Goal: Task Accomplishment & Management: Manage account settings

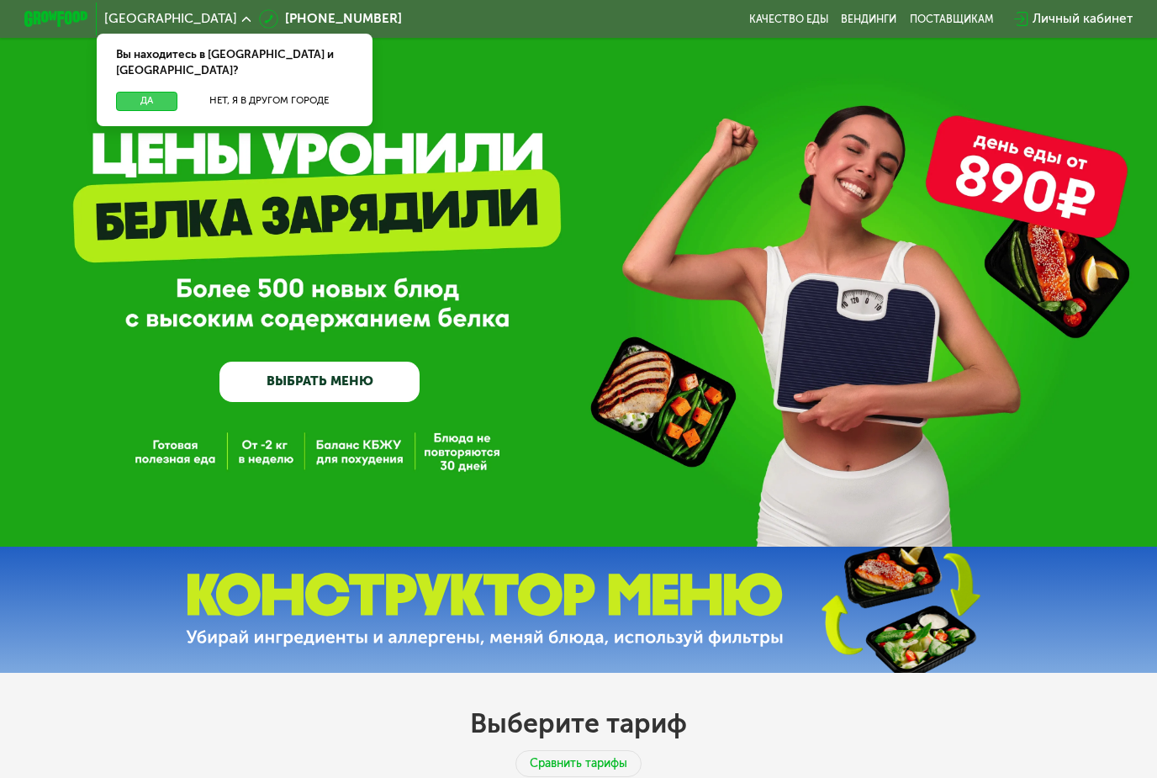
click at [150, 92] on button "Да" at bounding box center [147, 101] width 62 height 19
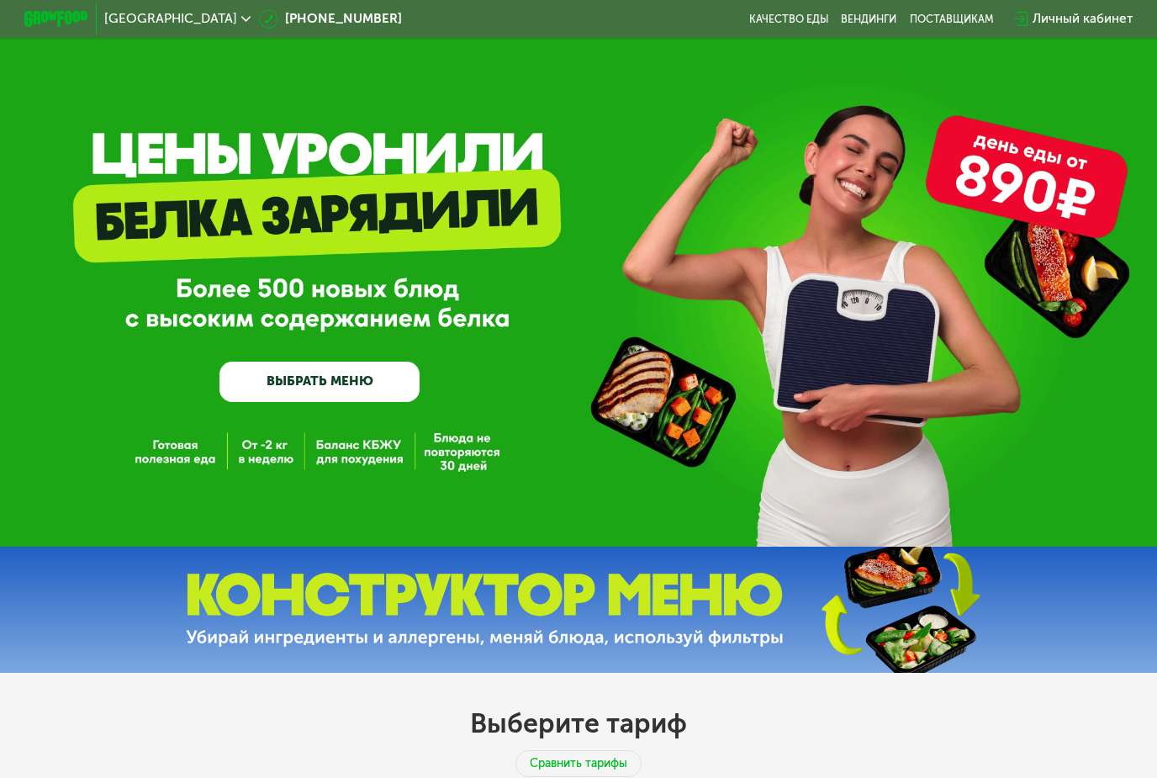
click at [1077, 13] on div "Личный кабинет" at bounding box center [1083, 18] width 100 height 19
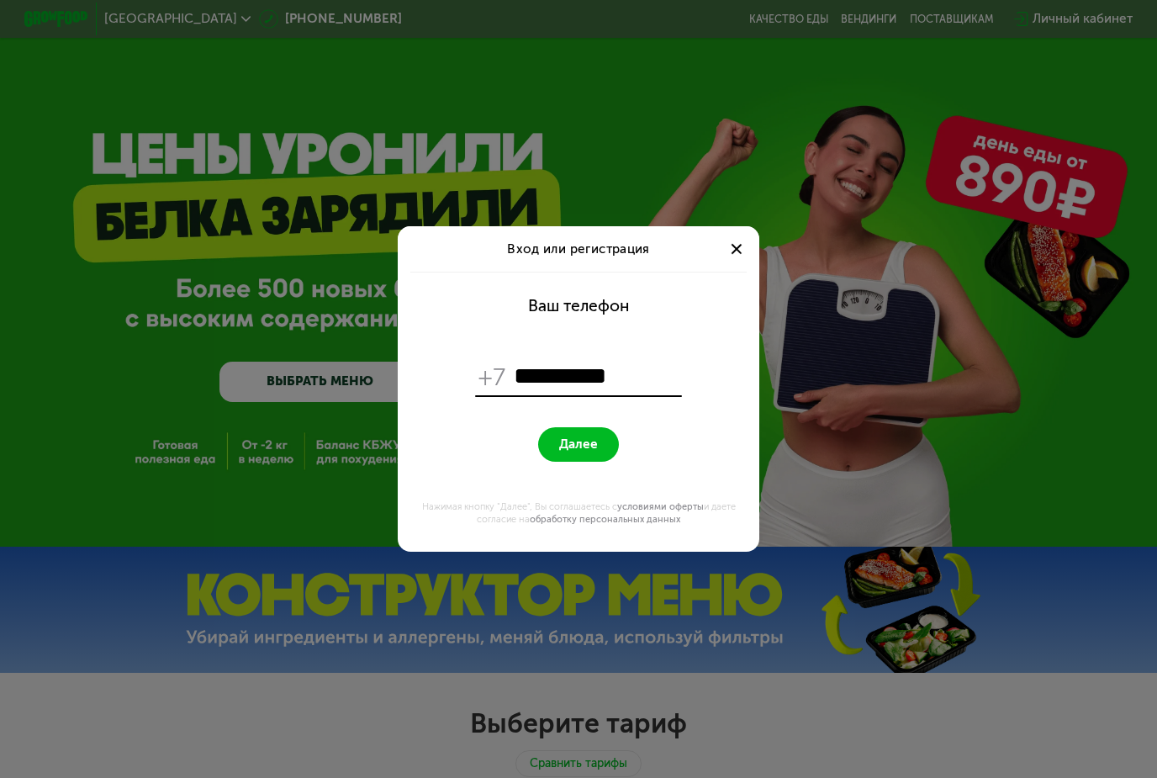
type input "**********"
click at [576, 445] on span "Далее" at bounding box center [578, 444] width 39 height 15
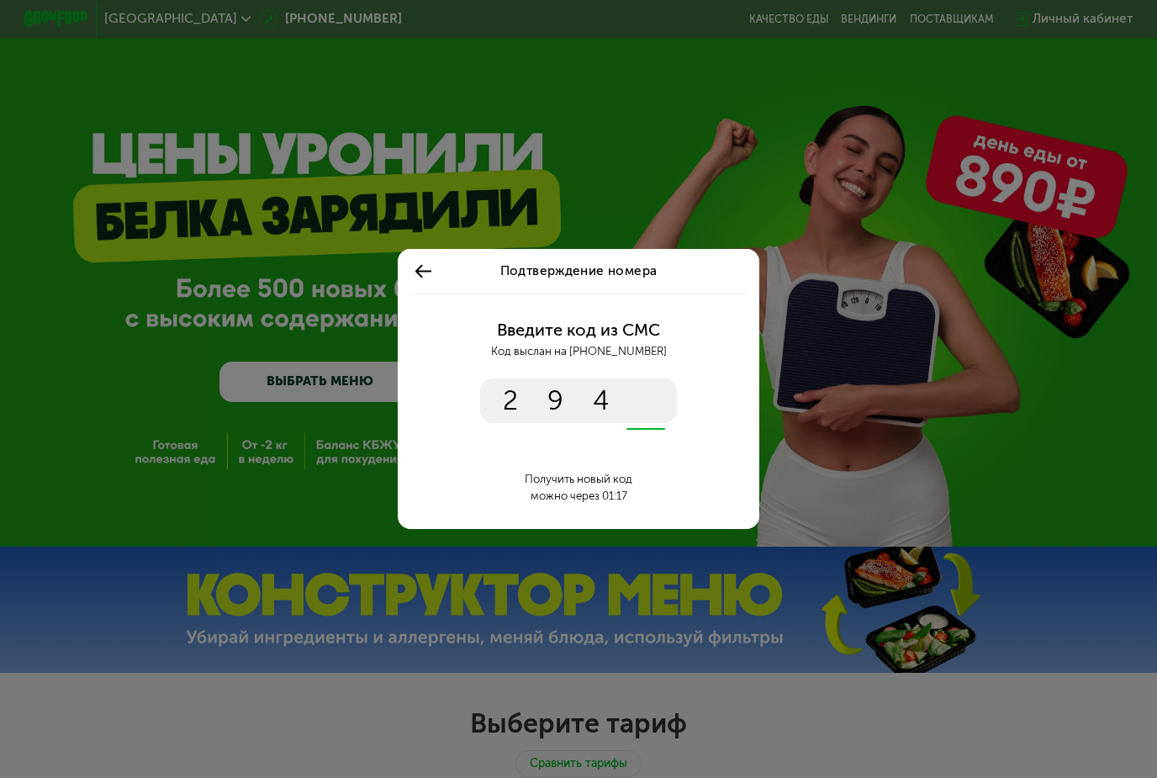
type input "****"
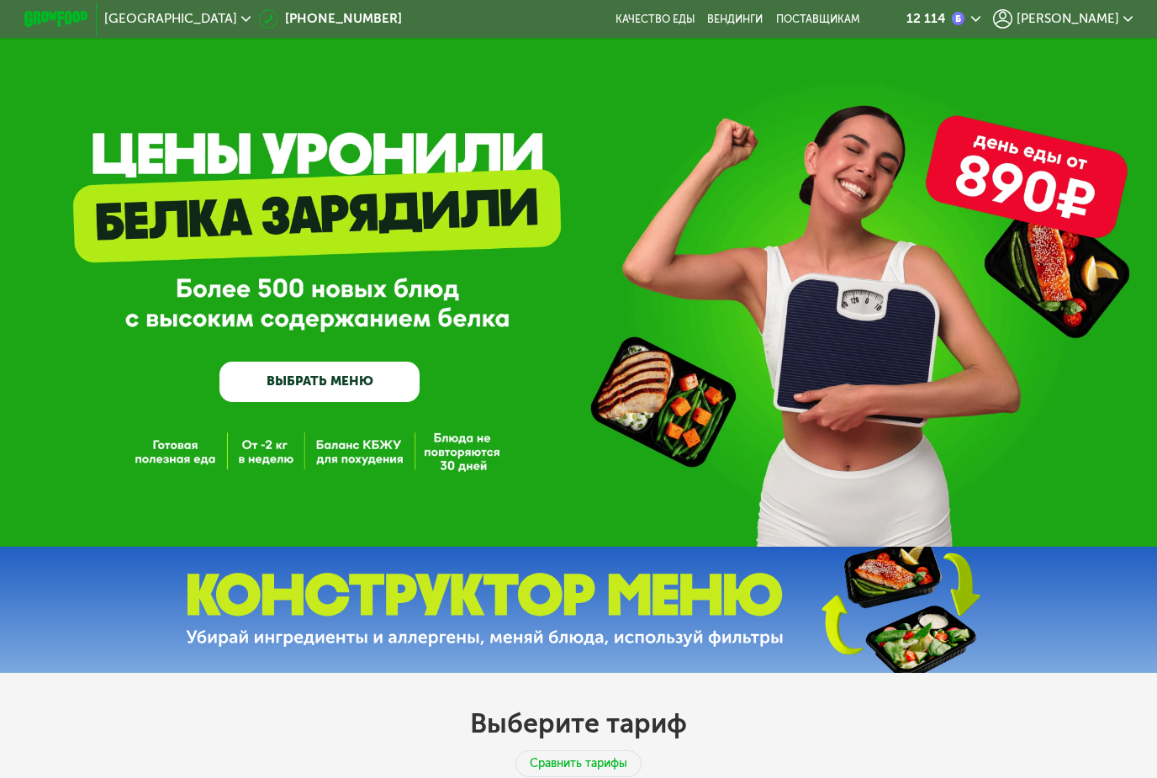
click at [1094, 15] on div "[PERSON_NAME]" at bounding box center [1063, 18] width 140 height 19
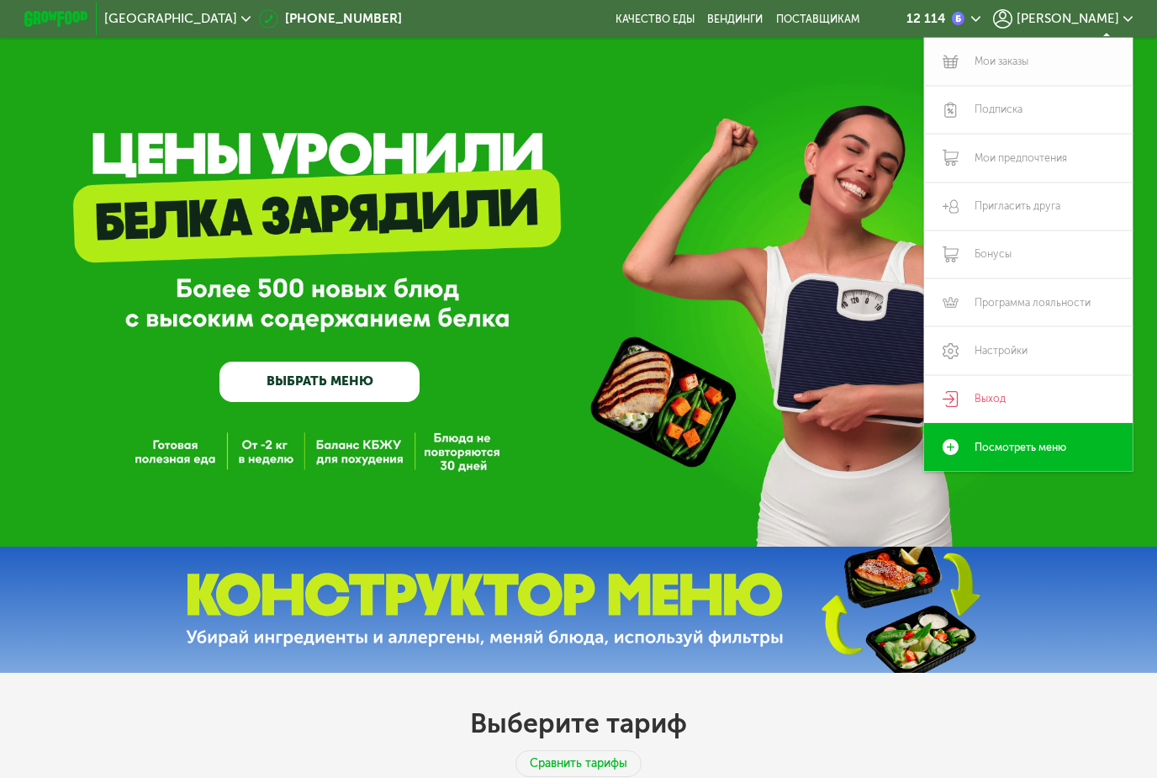
click at [1018, 57] on link "Мои заказы" at bounding box center [1028, 62] width 209 height 48
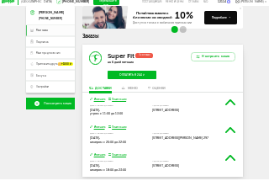
scroll to position [35, 0]
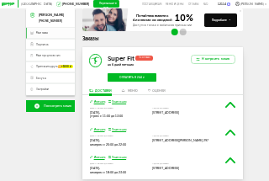
click at [98, 156] on button "Изменить" at bounding box center [97, 157] width 15 height 3
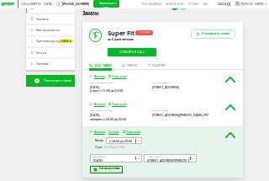
scroll to position [61, 0]
click at [94, 146] on label "Утро с 07:00 до 13:00" at bounding box center [107, 147] width 34 height 7
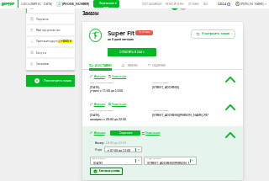
click at [138, 149] on icon at bounding box center [139, 150] width 2 height 3
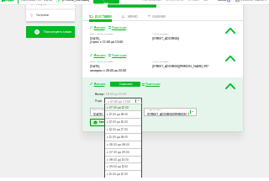
scroll to position [113, 0]
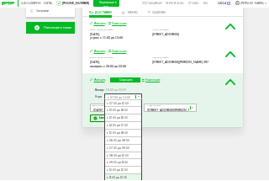
click at [118, 175] on span "с 11:00 до 13:00" at bounding box center [123, 179] width 36 height 8
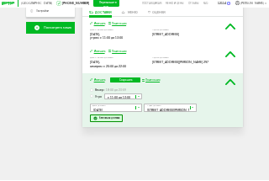
scroll to position [63, 0]
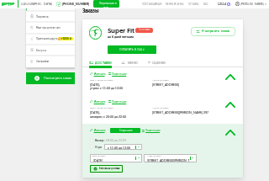
click at [130, 129] on button "Сохранить" at bounding box center [125, 131] width 30 height 6
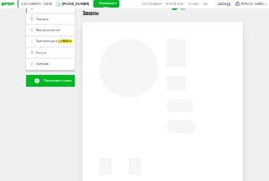
scroll to position [35, 0]
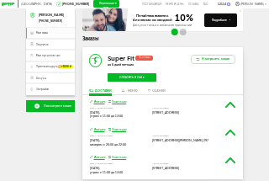
click at [129, 92] on div "меню" at bounding box center [133, 90] width 10 height 3
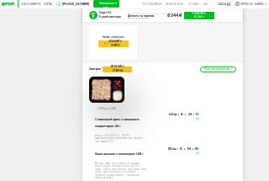
scroll to position [194, 0]
click at [115, 72] on button "Изменить приемы" at bounding box center [118, 69] width 30 height 6
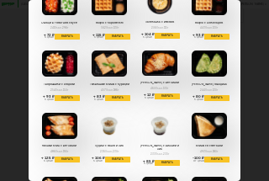
scroll to position [162, 0]
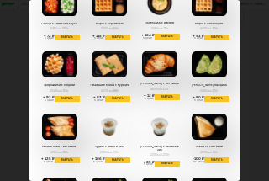
click at [213, 157] on button "Выбрать" at bounding box center [216, 160] width 25 height 6
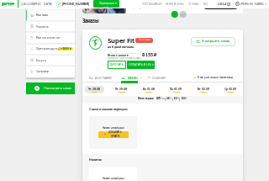
scroll to position [52, 0]
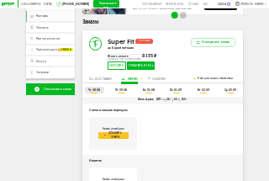
click at [120, 93] on li "пт 29.08" at bounding box center [122, 90] width 19 height 6
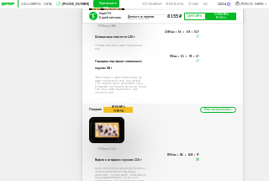
scroll to position [426, 0]
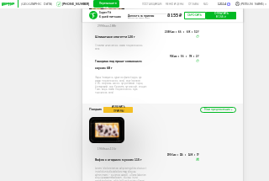
click at [115, 107] on button "Изменить приемы" at bounding box center [118, 110] width 30 height 6
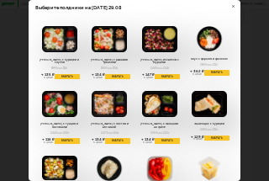
click at [165, 74] on button "Выбрать" at bounding box center [167, 77] width 25 height 6
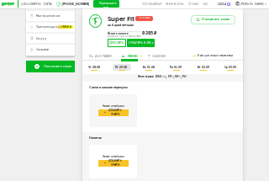
scroll to position [69, 0]
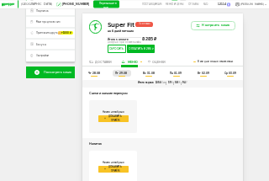
click at [147, 76] on li "вс 31.08" at bounding box center [149, 73] width 19 height 6
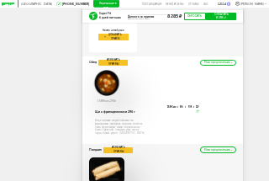
scroll to position [337, 0]
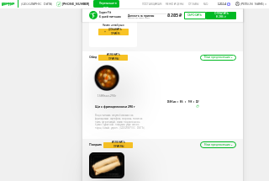
click at [116, 56] on button "Изменить приемы" at bounding box center [113, 58] width 30 height 6
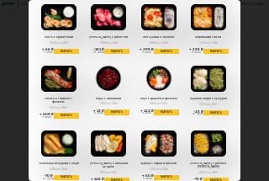
scroll to position [208, 2]
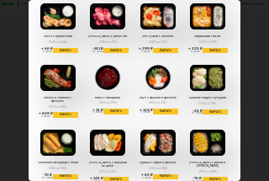
click at [114, 108] on button "Выбрать" at bounding box center [115, 111] width 25 height 6
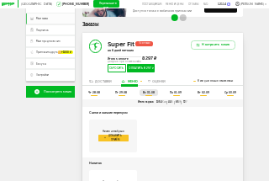
scroll to position [0, 0]
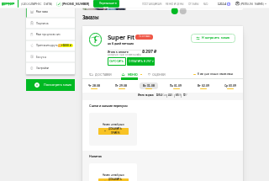
click at [176, 87] on span "пн 01.09" at bounding box center [176, 85] width 12 height 3
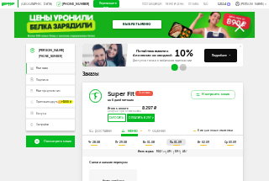
click at [202, 144] on span "вт 02.09" at bounding box center [204, 141] width 12 height 3
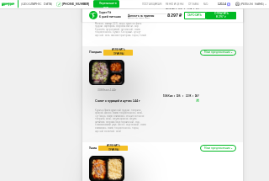
scroll to position [488, 0]
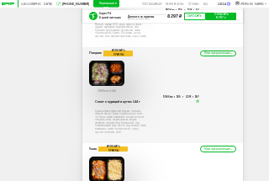
click at [118, 50] on button "Изменить приемы" at bounding box center [118, 53] width 30 height 6
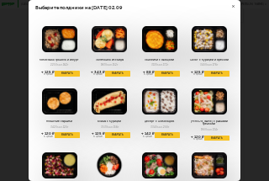
scroll to position [0, 0]
click at [166, 72] on button "Выбрать" at bounding box center [167, 74] width 25 height 6
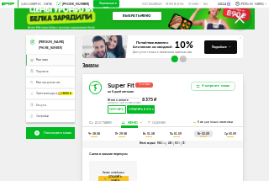
scroll to position [9, 0]
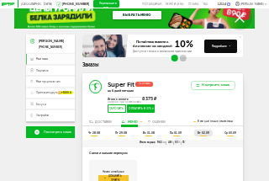
click at [229, 135] on li "ср 03.09" at bounding box center [230, 133] width 19 height 6
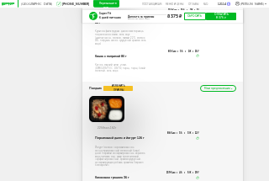
click at [225, 87] on span "Мои предпочтения" at bounding box center [217, 88] width 26 height 3
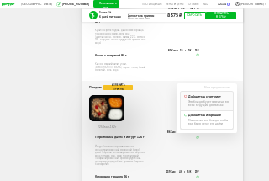
click at [217, 95] on span "Добавить в стоп-лист" at bounding box center [204, 96] width 33 height 3
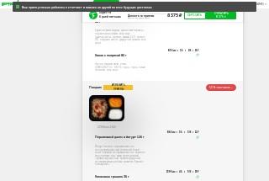
click at [114, 85] on button "Изменить приемы" at bounding box center [118, 88] width 30 height 6
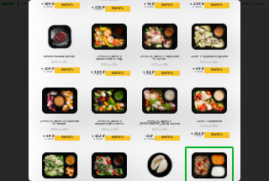
scroll to position [643, 0]
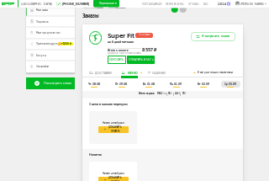
scroll to position [0, 0]
